Goal: Task Accomplishment & Management: Manage account settings

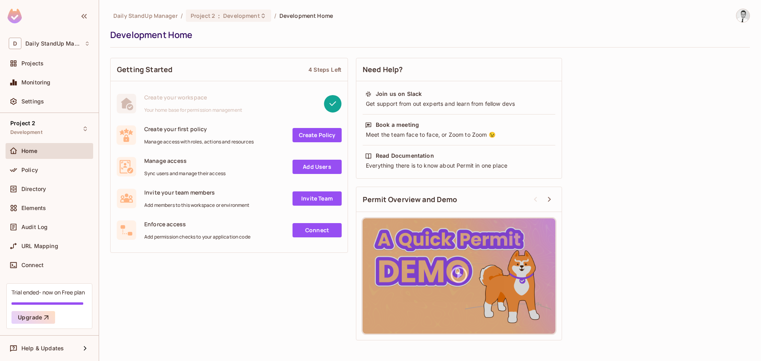
click at [314, 133] on link "Create Policy" at bounding box center [316, 135] width 49 height 14
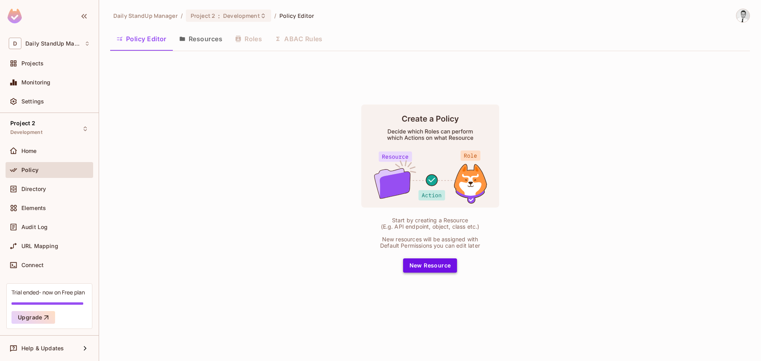
click at [442, 269] on button "New Resource" at bounding box center [430, 265] width 54 height 14
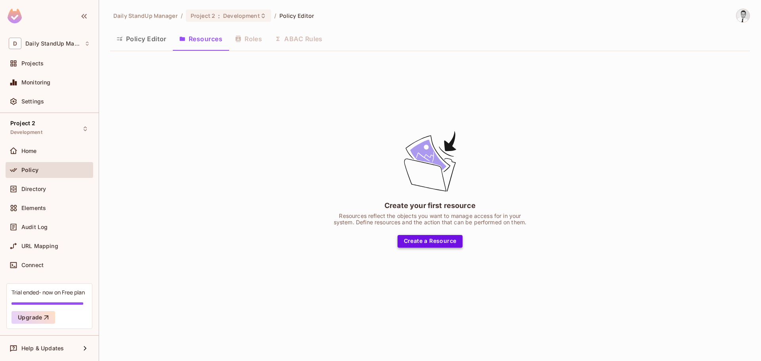
click at [439, 236] on button "Create a Resource" at bounding box center [429, 241] width 65 height 13
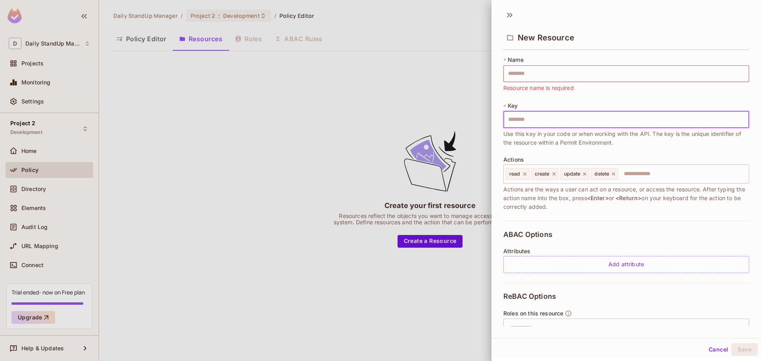
click at [528, 123] on input "text" at bounding box center [626, 119] width 246 height 17
click at [551, 70] on input "text" at bounding box center [626, 73] width 246 height 17
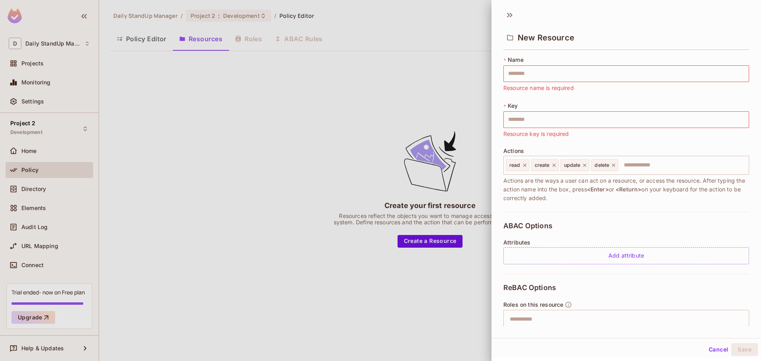
click at [664, 23] on div "New Resource" at bounding box center [625, 31] width 269 height 44
click at [512, 14] on icon at bounding box center [509, 15] width 13 height 13
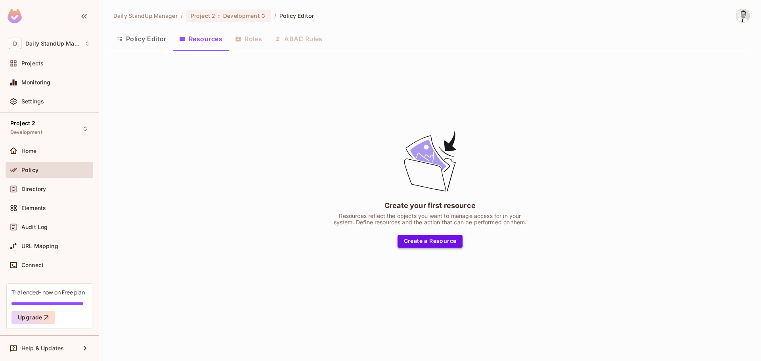
click at [437, 235] on button "Create a Resource" at bounding box center [429, 241] width 65 height 13
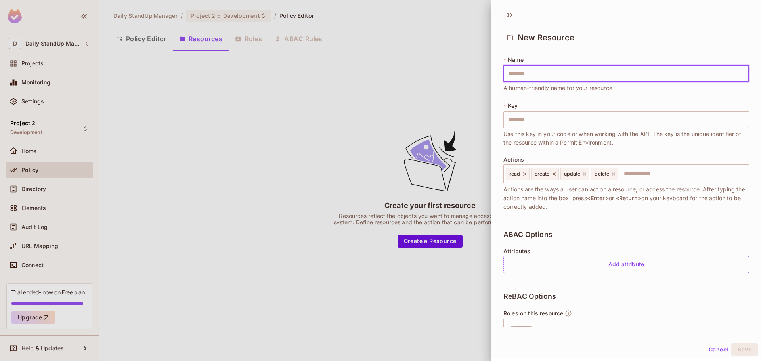
click at [603, 15] on div "New Resource" at bounding box center [625, 31] width 269 height 44
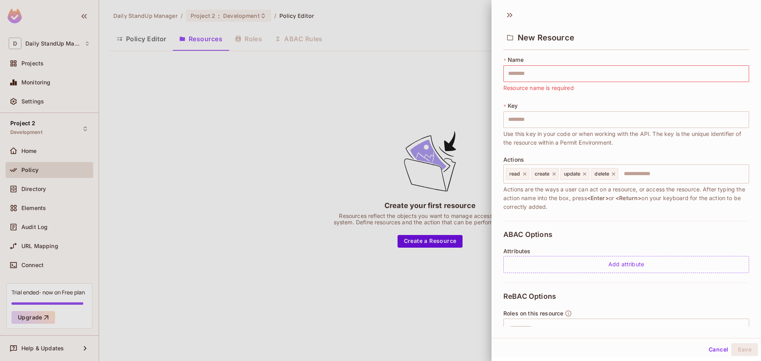
click at [372, 91] on div at bounding box center [380, 180] width 761 height 361
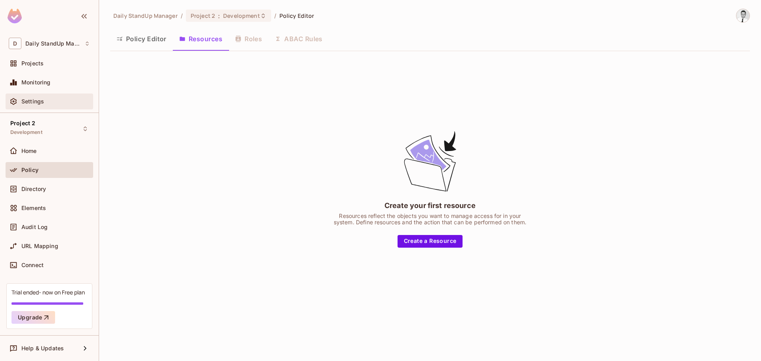
click at [39, 100] on span "Settings" at bounding box center [32, 101] width 23 height 6
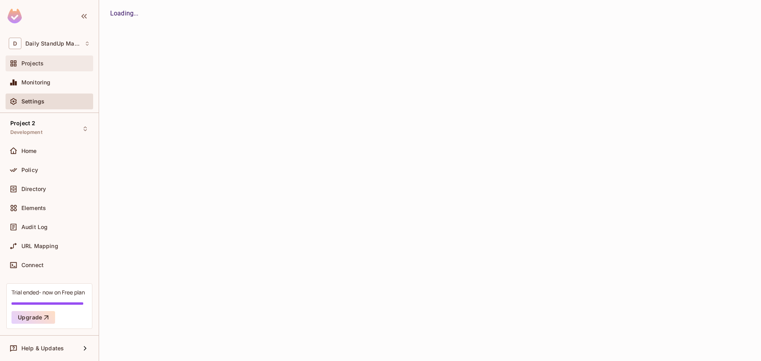
click at [48, 61] on div "Projects" at bounding box center [55, 63] width 69 height 6
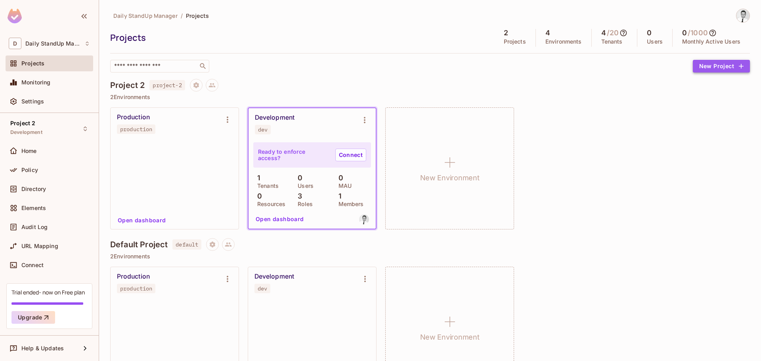
click at [714, 68] on button "New Project" at bounding box center [720, 66] width 57 height 13
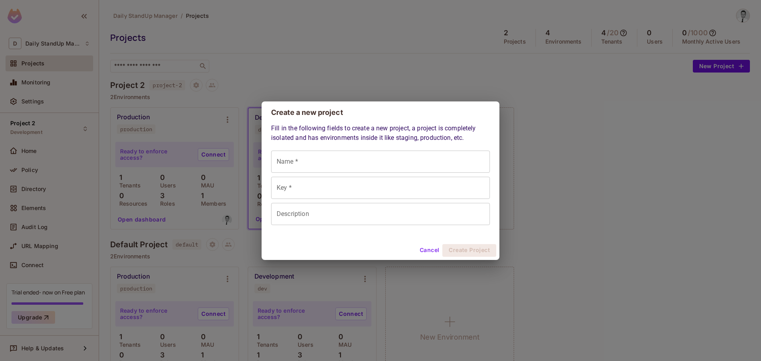
click at [423, 247] on button "Cancel" at bounding box center [429, 250] width 26 height 13
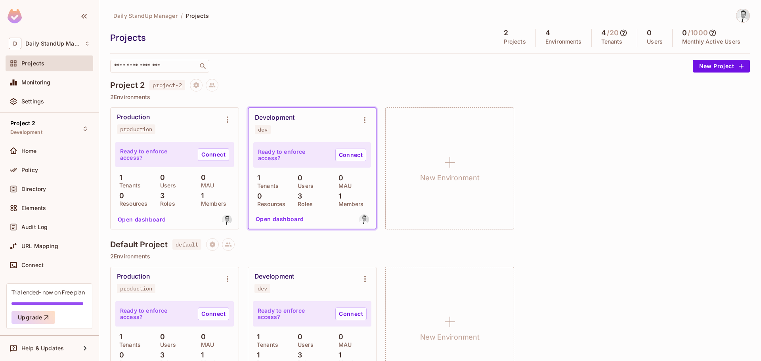
click at [586, 117] on div "Production production Ready to enforce access? Connect 1 Tenants 0 Users 0 MAU …" at bounding box center [429, 168] width 639 height 122
click at [334, 24] on div "Daily StandUp Manager / Projects Projects 2 Projects 4 Environments 4 / 20 Tena…" at bounding box center [429, 41] width 639 height 64
click at [35, 154] on div "Home" at bounding box center [49, 151] width 81 height 10
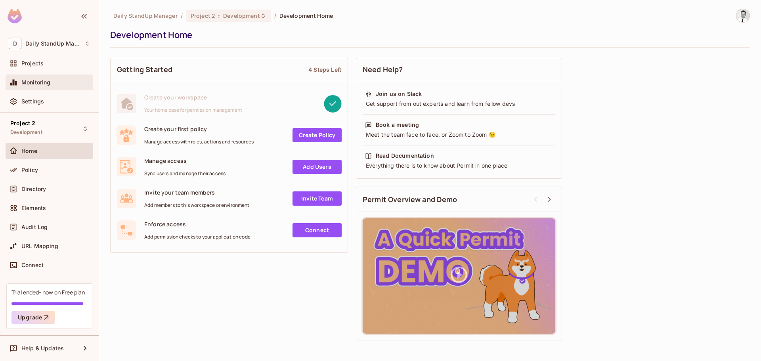
click at [46, 82] on span "Monitoring" at bounding box center [35, 82] width 29 height 6
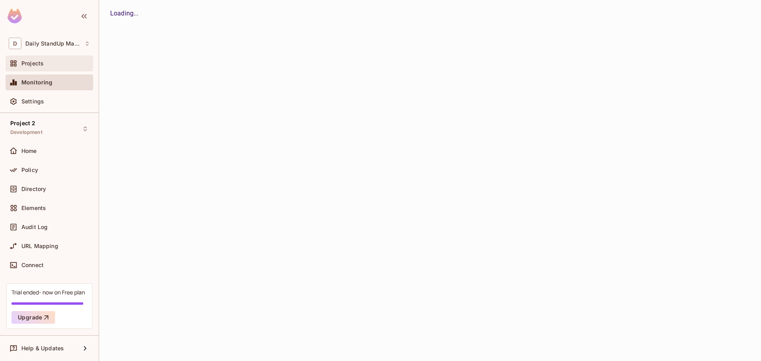
click at [34, 63] on span "Projects" at bounding box center [32, 63] width 22 height 6
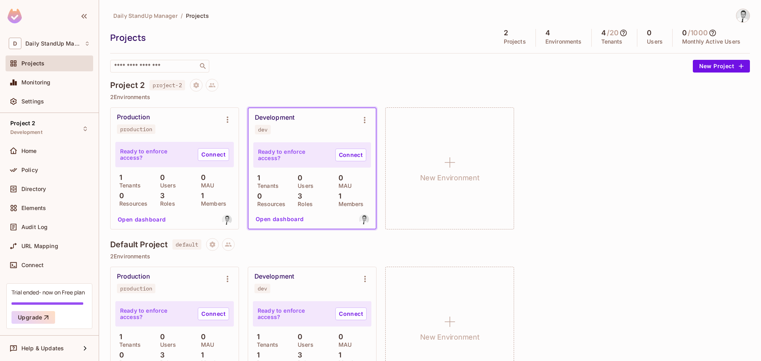
click at [311, 72] on div "​" at bounding box center [399, 66] width 578 height 13
click at [59, 147] on div "Home" at bounding box center [49, 151] width 81 height 10
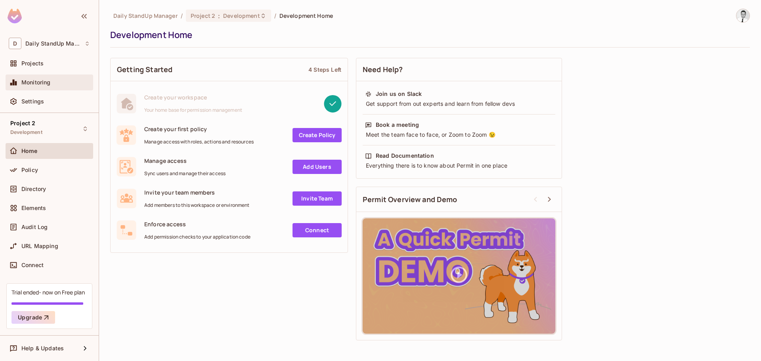
click at [46, 84] on span "Monitoring" at bounding box center [35, 82] width 29 height 6
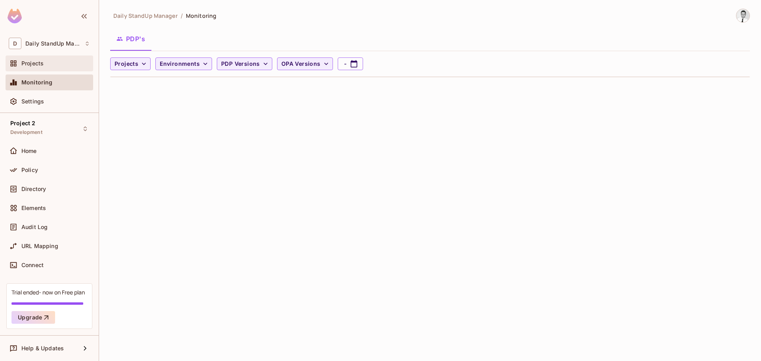
click at [41, 71] on div "Projects" at bounding box center [50, 63] width 88 height 16
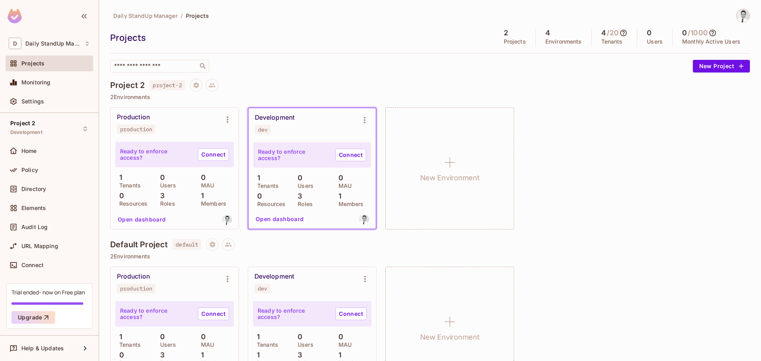
click at [346, 22] on div "Daily StandUp Manager / Projects" at bounding box center [429, 16] width 639 height 14
click at [392, 38] on div "Projects" at bounding box center [300, 38] width 380 height 12
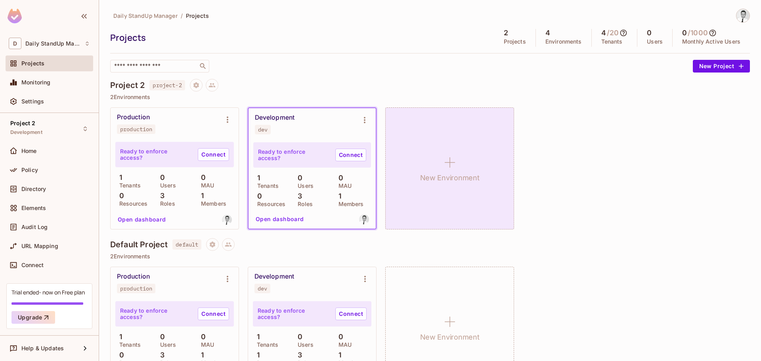
click at [449, 143] on div "New Environment" at bounding box center [449, 168] width 129 height 122
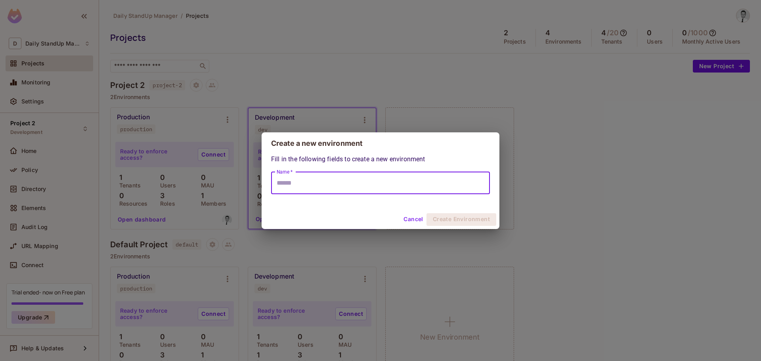
click at [354, 190] on input "Name *" at bounding box center [380, 183] width 219 height 22
click at [565, 74] on div "Create a new environment Fill in the following fields to create a new environme…" at bounding box center [380, 180] width 761 height 361
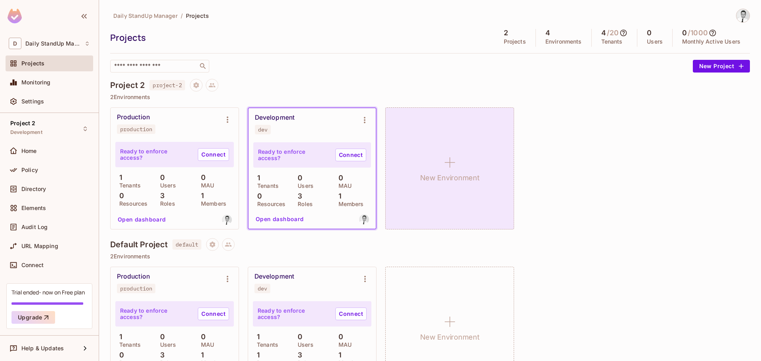
click at [476, 170] on div "New Environment" at bounding box center [449, 168] width 129 height 122
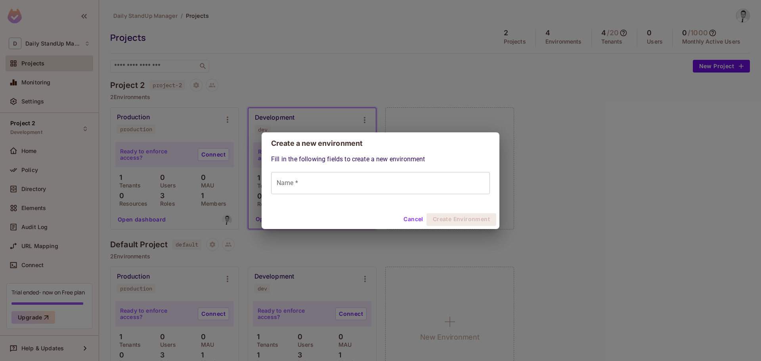
click at [402, 153] on h2 "Create a new environment" at bounding box center [380, 143] width 238 height 22
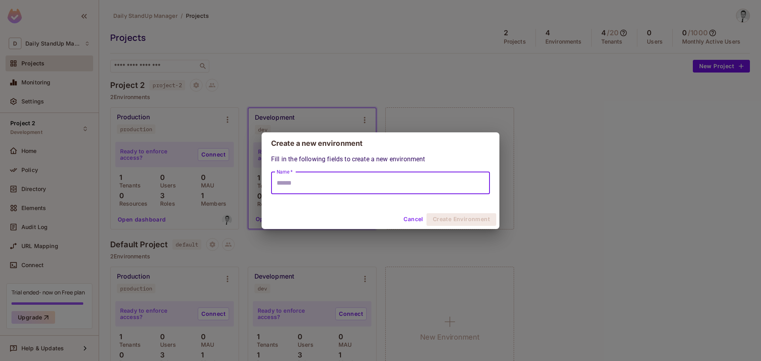
click at [358, 185] on input "Name *" at bounding box center [380, 183] width 219 height 22
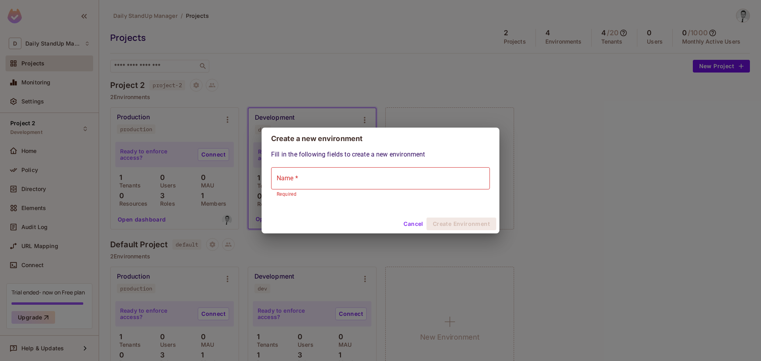
click at [328, 170] on input "Name *" at bounding box center [380, 178] width 219 height 22
click at [358, 174] on input "Name *" at bounding box center [380, 178] width 219 height 22
click at [416, 136] on h2 "Create a new environment" at bounding box center [380, 139] width 238 height 22
click at [371, 208] on div "Fill in the following fields to create a new environment Name * Name * Required" at bounding box center [380, 182] width 238 height 65
click at [423, 136] on h2 "Create a new environment" at bounding box center [380, 139] width 238 height 22
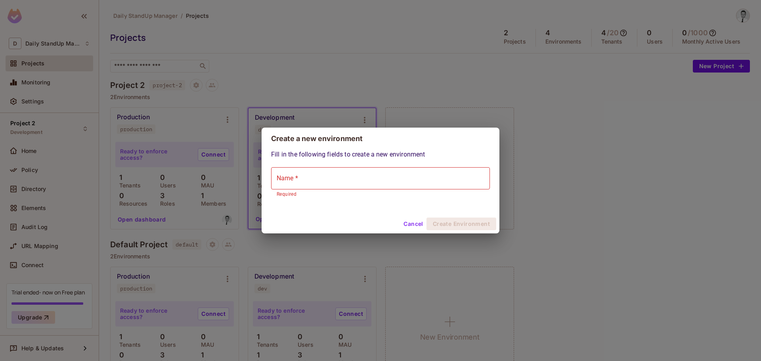
click at [426, 145] on h2 "Create a new environment" at bounding box center [380, 139] width 238 height 22
click at [391, 146] on h2 "Create a new environment" at bounding box center [380, 139] width 238 height 22
click at [367, 150] on div "Fill in the following fields to create a new environment Name * Name * Required" at bounding box center [380, 174] width 219 height 49
click at [358, 151] on div "Fill in the following fields to create a new environment Name * Name * Required" at bounding box center [380, 174] width 219 height 49
click at [306, 180] on input "Name *" at bounding box center [380, 178] width 219 height 22
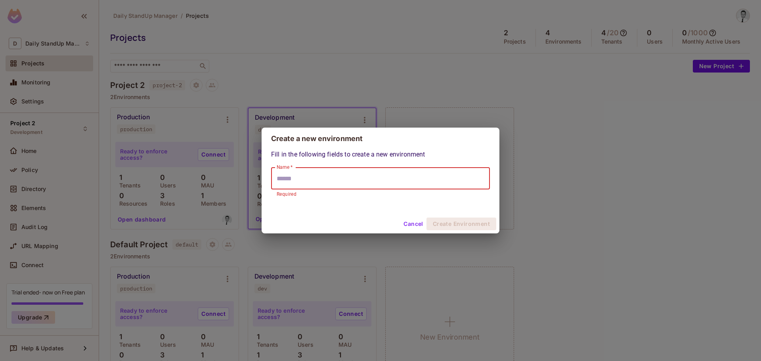
click at [405, 76] on div "Create a new environment Fill in the following fields to create a new environme…" at bounding box center [380, 180] width 761 height 361
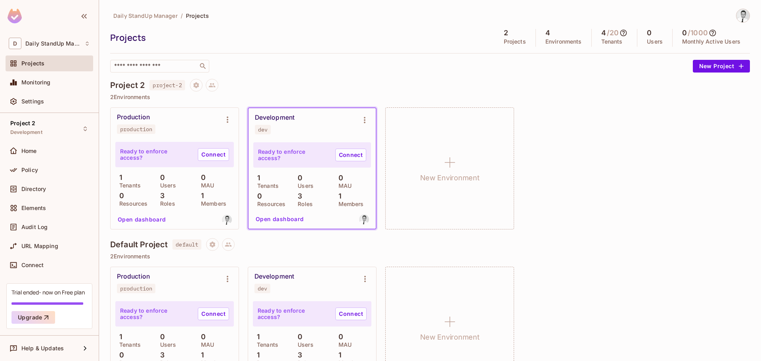
click at [409, 65] on div "​" at bounding box center [399, 66] width 578 height 13
click at [210, 87] on icon at bounding box center [211, 85] width 7 height 4
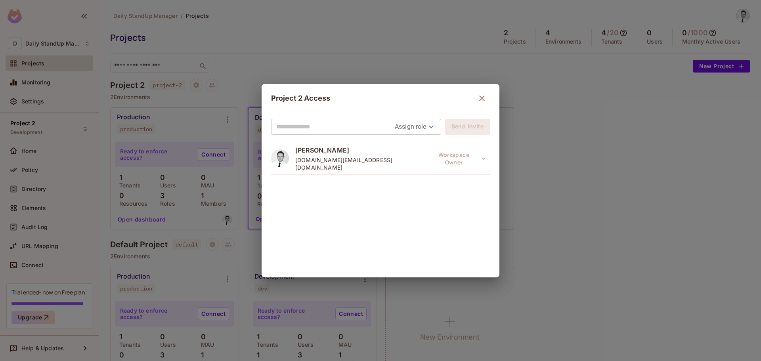
click at [469, 99] on div "Project 2 Access" at bounding box center [380, 98] width 219 height 16
click at [482, 97] on icon "button" at bounding box center [482, 98] width 10 height 10
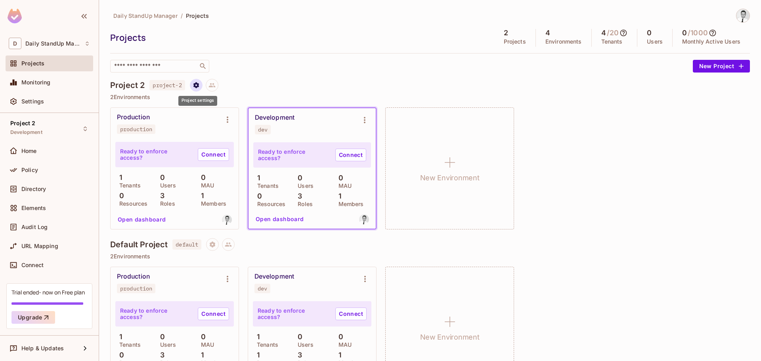
click at [202, 85] on button "Project settings" at bounding box center [196, 85] width 13 height 13
click at [242, 116] on div "Edit Project" at bounding box center [234, 115] width 31 height 8
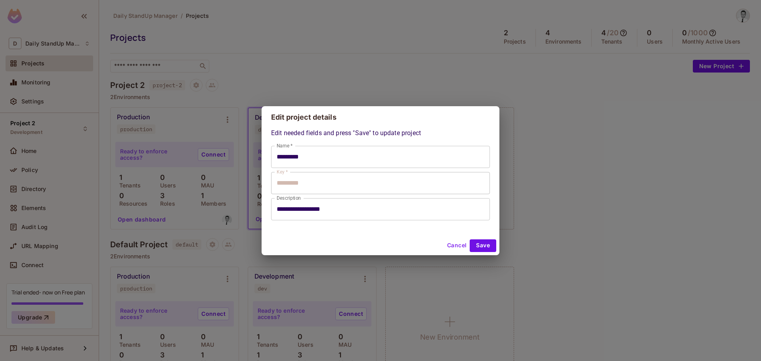
click at [450, 242] on button "Cancel" at bounding box center [457, 245] width 26 height 13
type input "*********"
type input "**********"
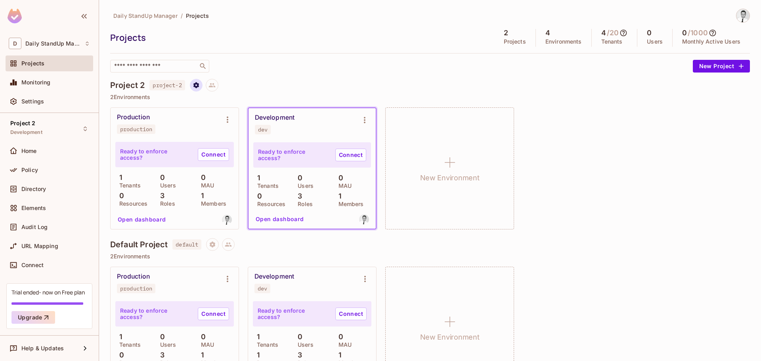
click at [193, 87] on icon "Project settings" at bounding box center [196, 85] width 7 height 7
click at [378, 54] on div at bounding box center [380, 180] width 761 height 361
click at [333, 49] on div "Daily StandUp Manager / Projects Projects 2 Projects 4 Environments 4 / 20 Tena…" at bounding box center [429, 41] width 639 height 64
click at [349, 23] on div "Daily StandUp Manager / Projects Projects 2 Projects 4 Environments 4 / 20 Tena…" at bounding box center [429, 41] width 639 height 64
click at [361, 118] on icon "Environment settings" at bounding box center [365, 120] width 10 height 10
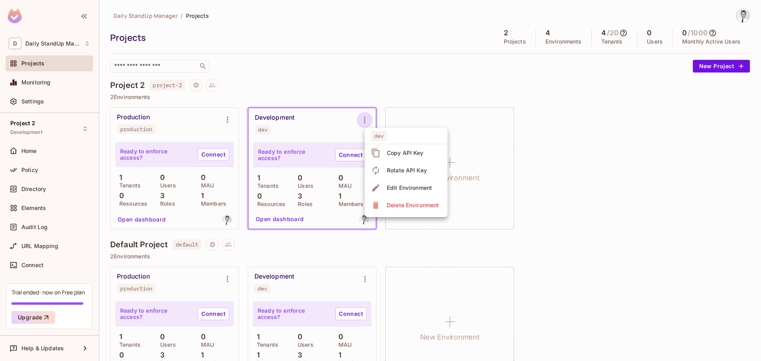
click at [425, 186] on div "Edit Environment" at bounding box center [409, 188] width 45 height 8
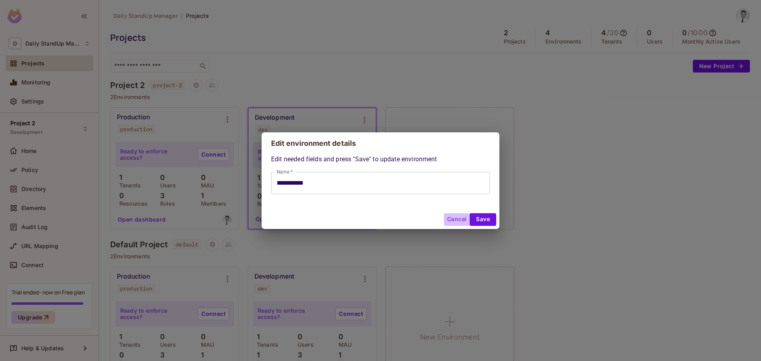
click at [454, 218] on button "Cancel" at bounding box center [457, 219] width 26 height 13
type input "**********"
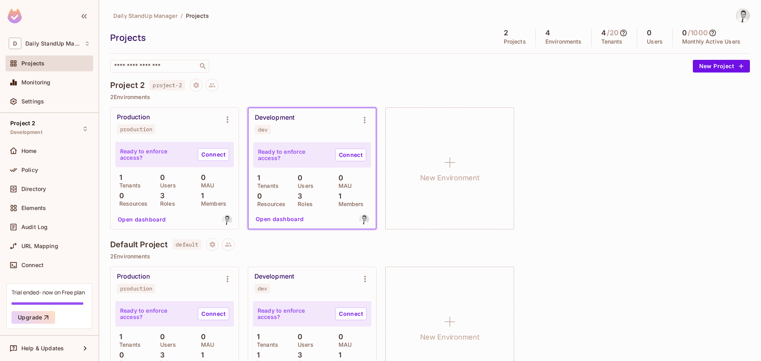
click at [568, 161] on div "Production production Ready to enforce access? Connect 1 Tenants 0 Users 0 MAU …" at bounding box center [429, 168] width 639 height 122
click at [429, 52] on div "Daily StandUp Manager / Projects Projects 2 Projects 4 Environments 4 / 20 Tena…" at bounding box center [429, 41] width 639 height 64
click at [256, 53] on div at bounding box center [429, 53] width 639 height 0
click at [386, 67] on div "​" at bounding box center [399, 66] width 578 height 13
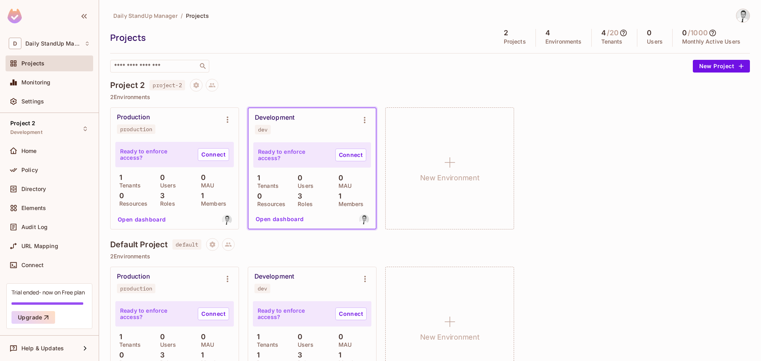
click at [384, 67] on div "​" at bounding box center [399, 66] width 578 height 13
click at [35, 100] on span "Settings" at bounding box center [32, 101] width 23 height 6
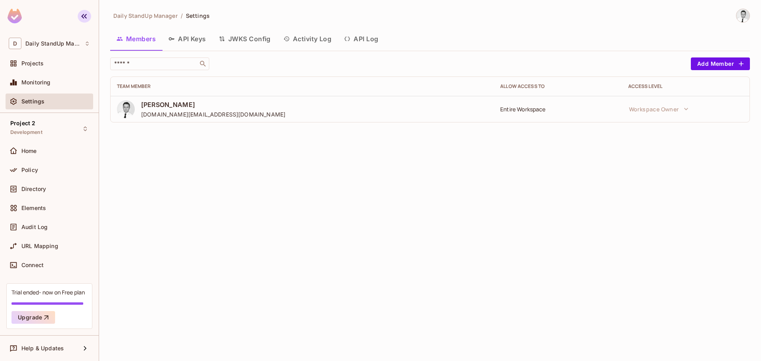
click at [88, 11] on button "button" at bounding box center [84, 16] width 13 height 13
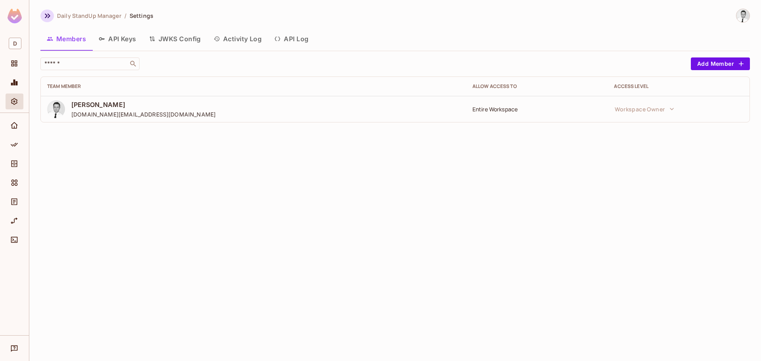
click at [52, 14] on button "button" at bounding box center [46, 16] width 13 height 13
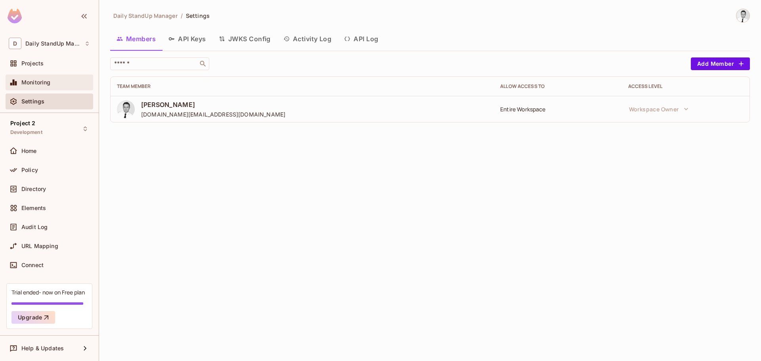
click at [29, 79] on span "Monitoring" at bounding box center [35, 82] width 29 height 6
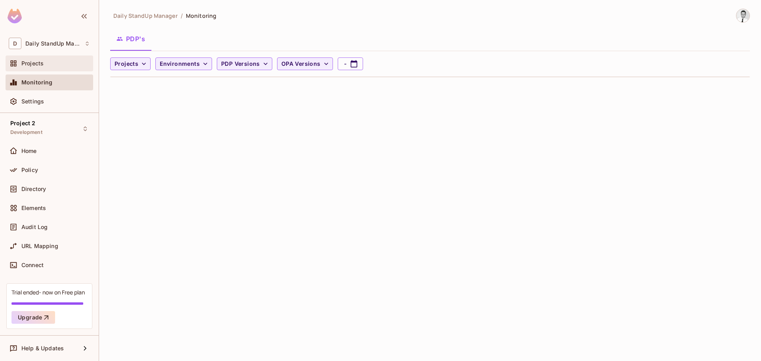
click at [29, 66] on span "Projects" at bounding box center [32, 63] width 22 height 6
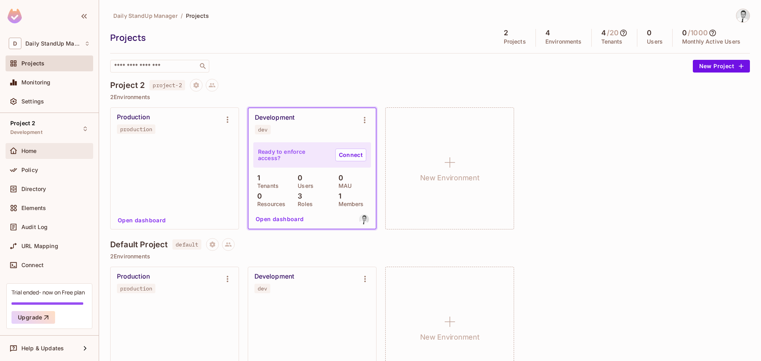
click at [29, 149] on span "Home" at bounding box center [28, 151] width 15 height 6
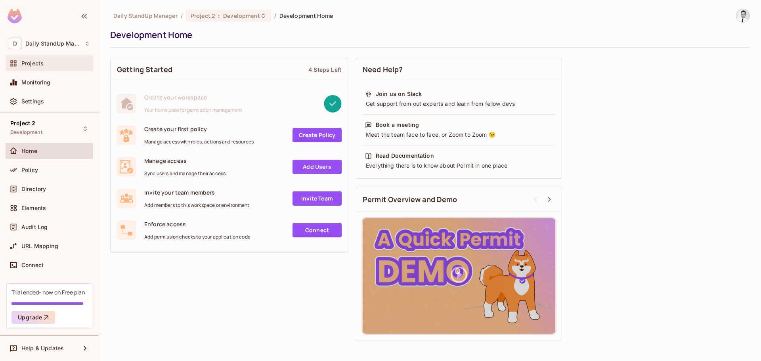
click at [34, 60] on span "Projects" at bounding box center [32, 63] width 22 height 6
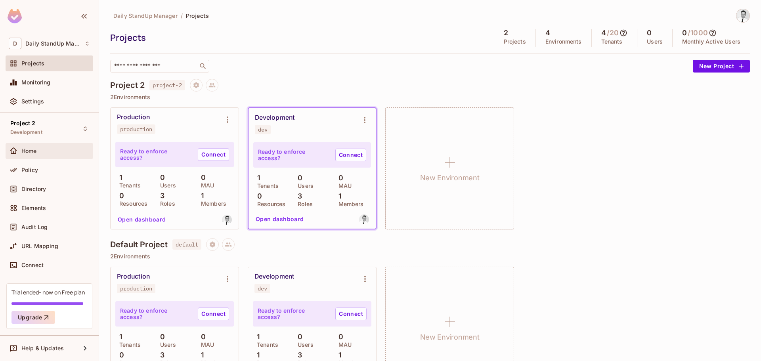
click at [30, 154] on div "Home" at bounding box center [49, 151] width 81 height 10
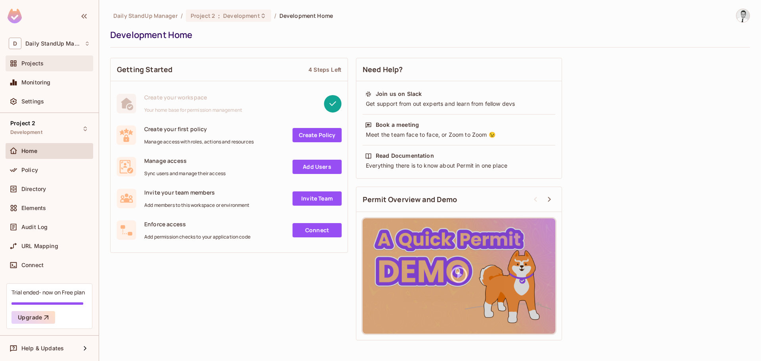
click at [39, 66] on span "Projects" at bounding box center [32, 63] width 22 height 6
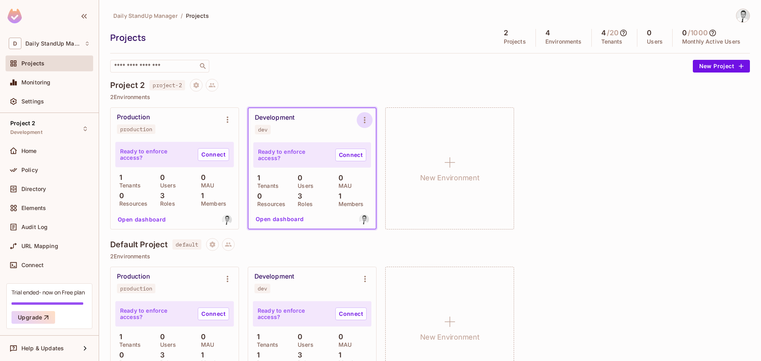
click at [365, 116] on icon "Environment settings" at bounding box center [365, 120] width 10 height 10
click at [362, 90] on div at bounding box center [380, 180] width 761 height 361
click at [199, 83] on icon "Project settings" at bounding box center [196, 85] width 7 height 7
click at [384, 82] on div at bounding box center [380, 180] width 761 height 361
click at [200, 83] on icon "Project settings" at bounding box center [196, 85] width 7 height 7
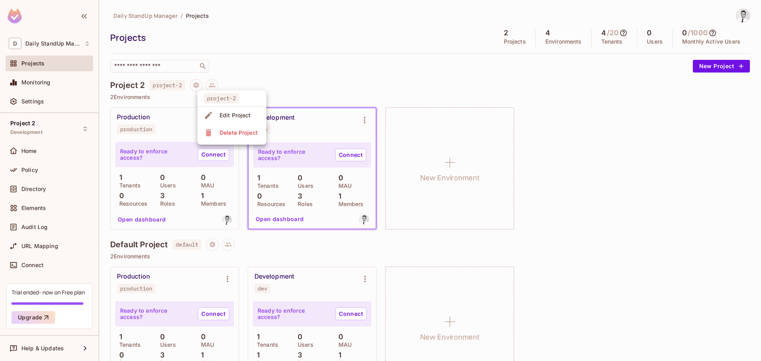
click at [339, 75] on div at bounding box center [380, 180] width 761 height 361
click at [370, 119] on button "Environment settings" at bounding box center [365, 120] width 16 height 16
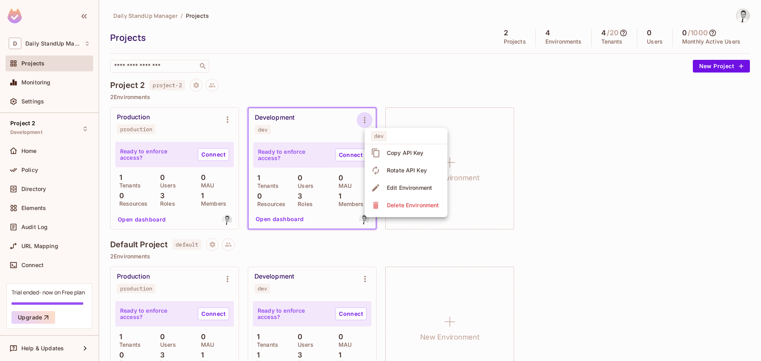
click at [402, 73] on div at bounding box center [380, 180] width 761 height 361
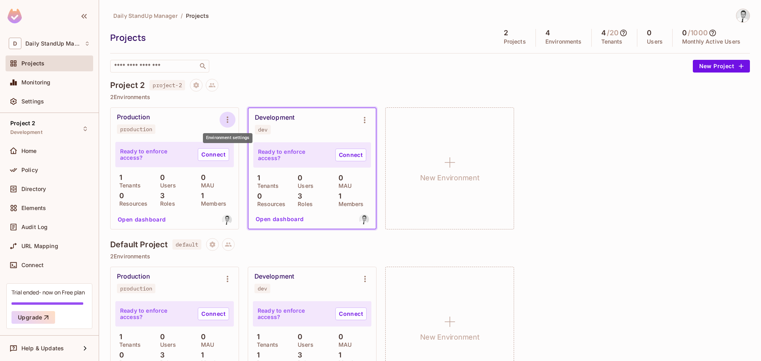
click at [221, 118] on button "Environment settings" at bounding box center [227, 120] width 16 height 16
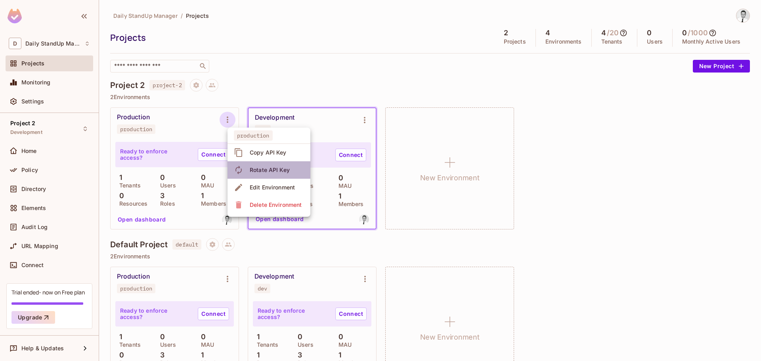
click at [291, 170] on span "Rotate API Key" at bounding box center [269, 170] width 45 height 13
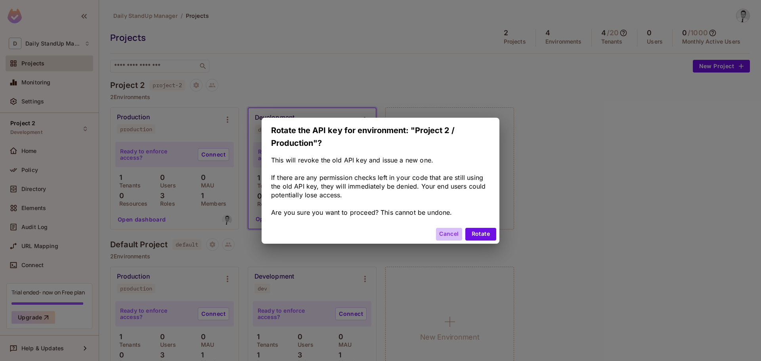
click at [449, 231] on button "Cancel" at bounding box center [449, 234] width 26 height 13
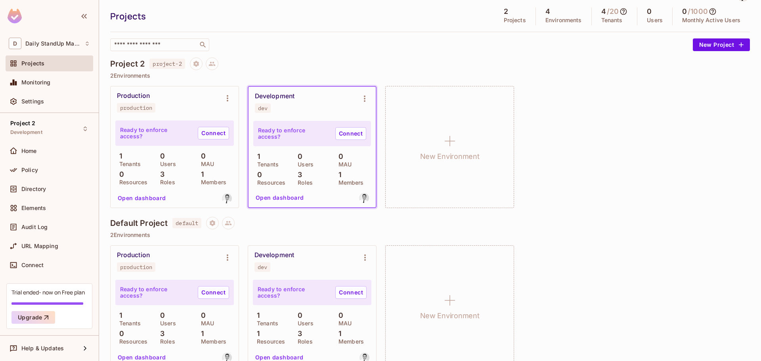
scroll to position [36, 0]
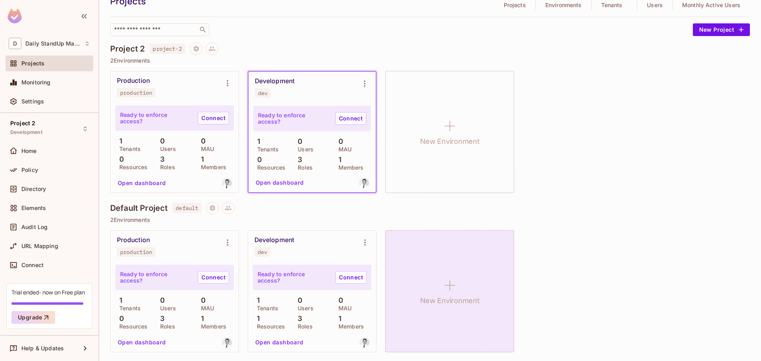
click at [486, 247] on div "New Environment" at bounding box center [449, 291] width 129 height 122
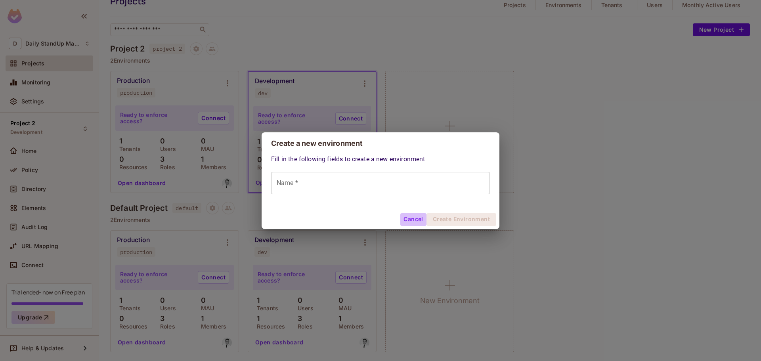
click at [414, 219] on button "Cancel" at bounding box center [413, 219] width 26 height 13
